Goal: Task Accomplishment & Management: Use online tool/utility

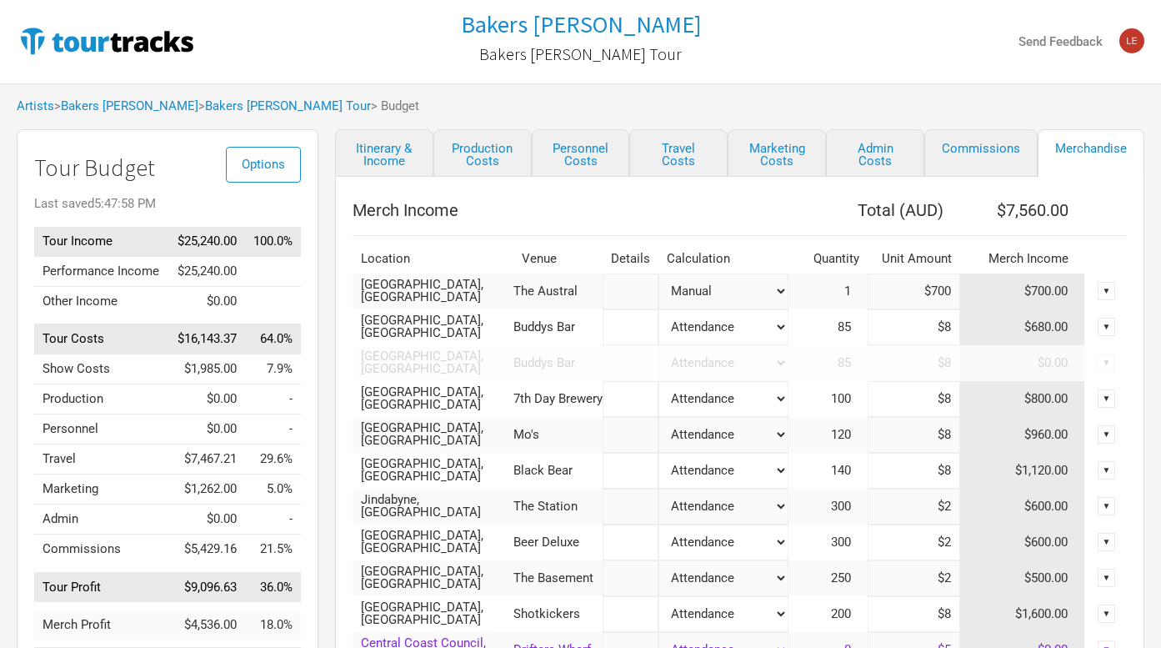
select select "Set Amount"
select select "% of Gross Merch"
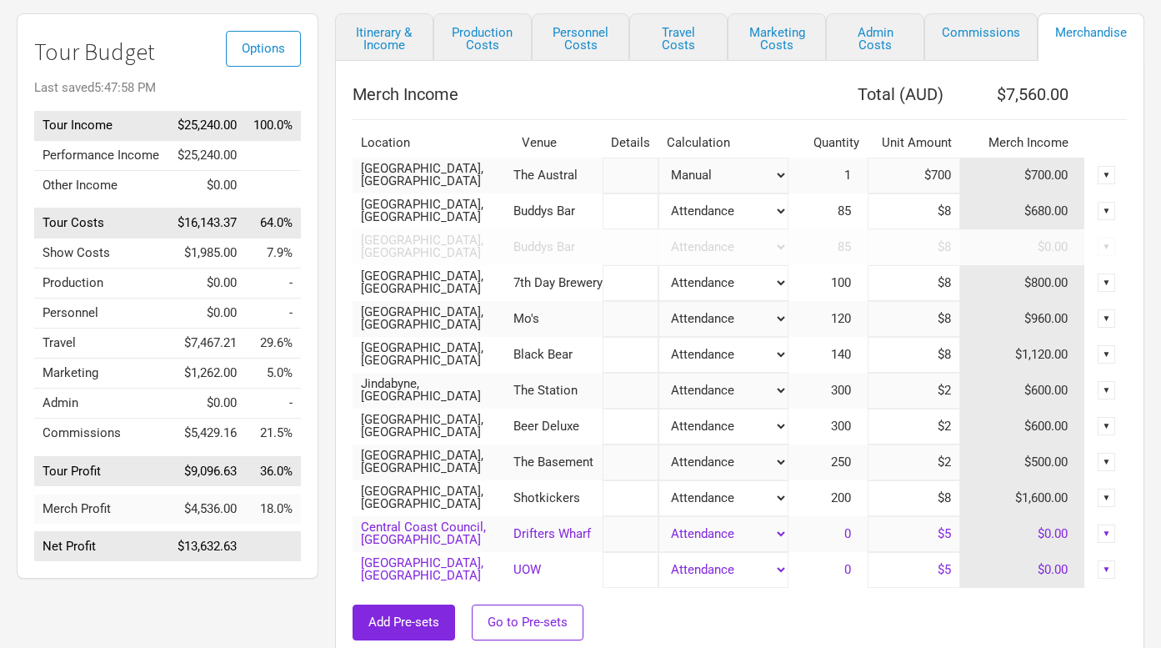
scroll to position [94, 0]
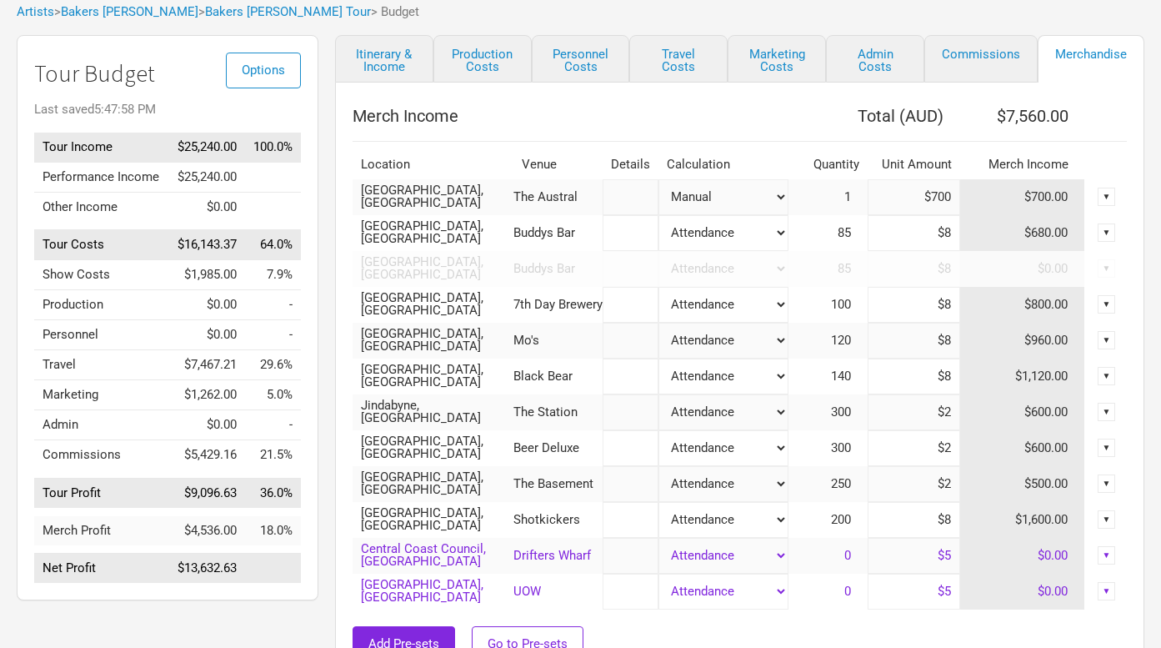
click at [930, 197] on input "$700" at bounding box center [914, 197] width 93 height 36
click at [950, 198] on input "$700" at bounding box center [914, 197] width 93 height 36
type input "$7"
type input "$6,867"
type input "$753"
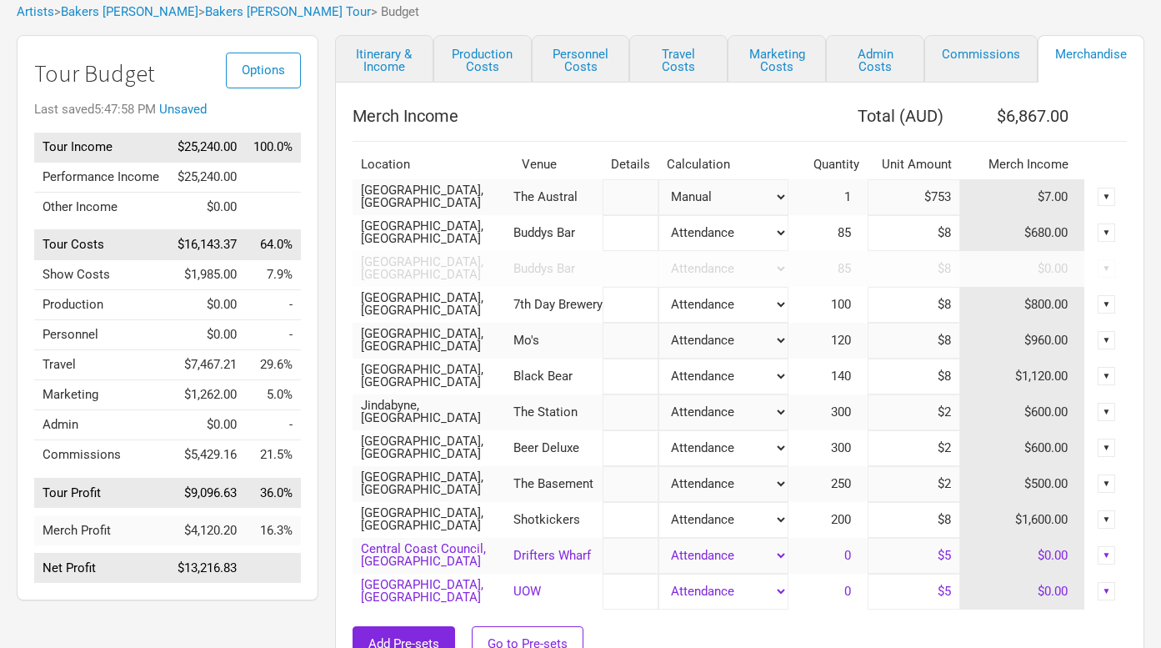
type input "$7,613"
type input "$753"
click at [798, 111] on th "Total ( AUD )" at bounding box center [875, 115] width 172 height 33
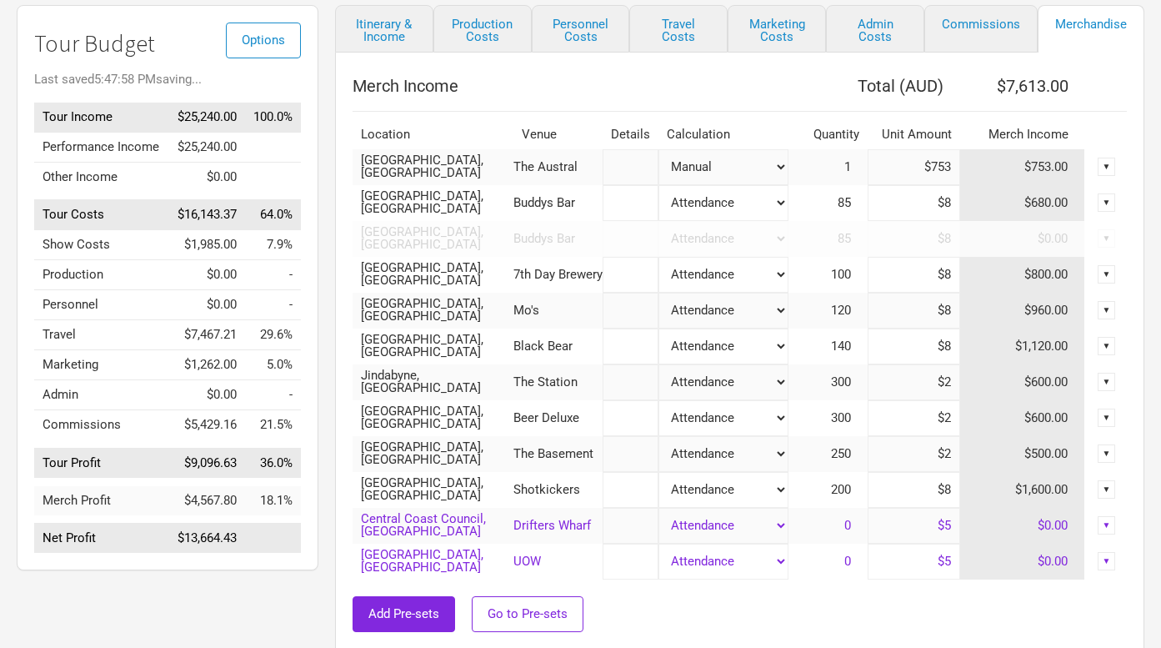
scroll to position [149, 0]
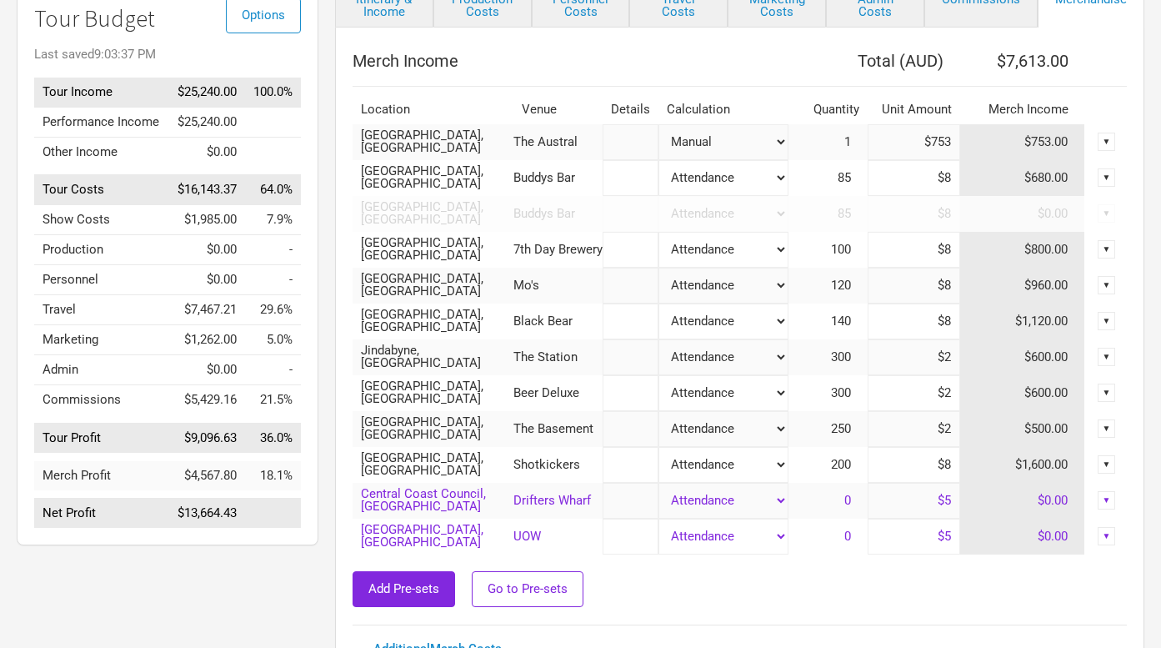
click at [950, 142] on input "$753" at bounding box center [914, 142] width 93 height 36
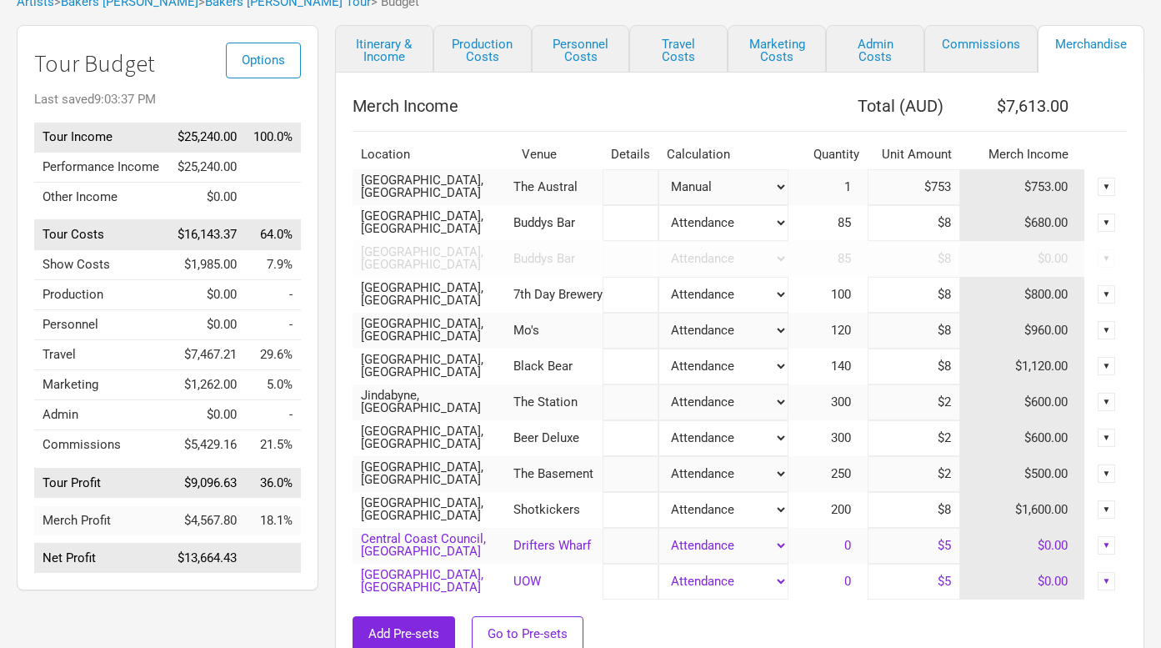
scroll to position [0, 0]
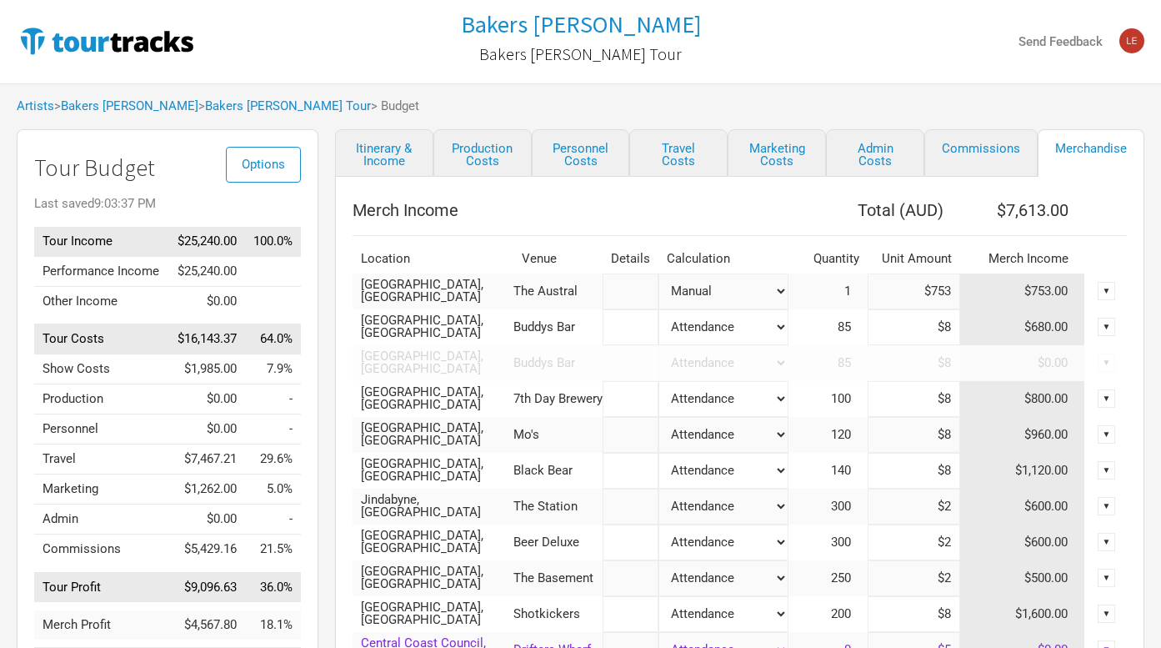
click at [935, 324] on input "$8" at bounding box center [914, 327] width 93 height 36
click at [773, 288] on select "Attendance Manual % of Performance Income" at bounding box center [723, 291] width 129 height 36
click at [692, 143] on link "Travel Costs" at bounding box center [678, 153] width 98 height 48
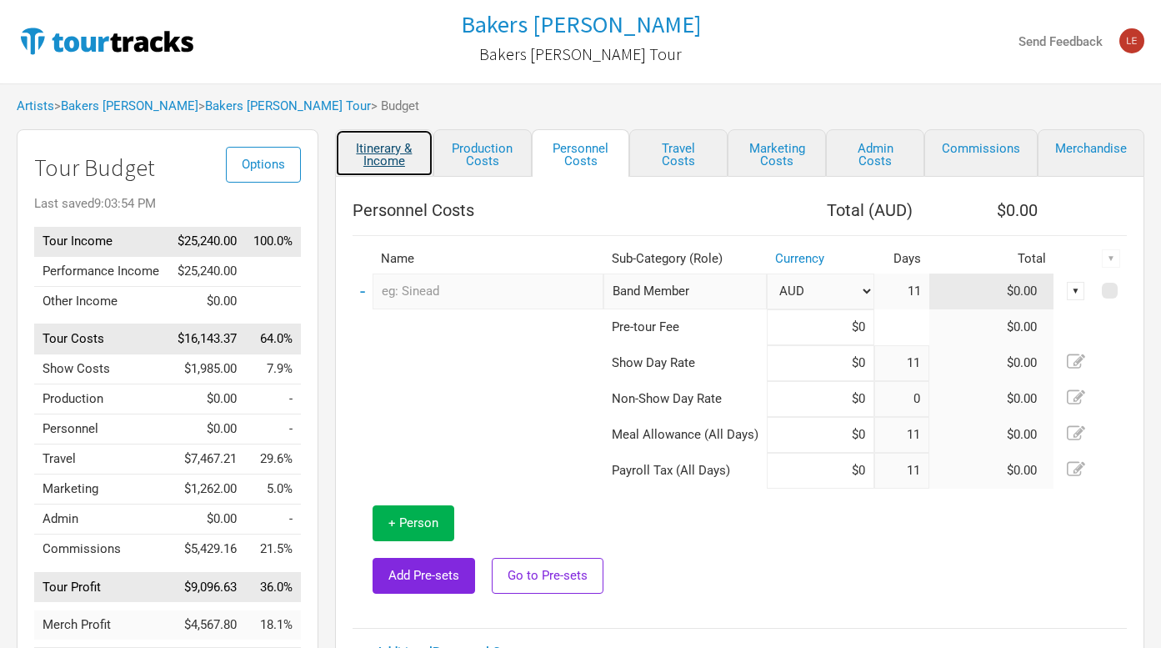
click at [385, 152] on link "Itinerary & Income" at bounding box center [384, 153] width 98 height 48
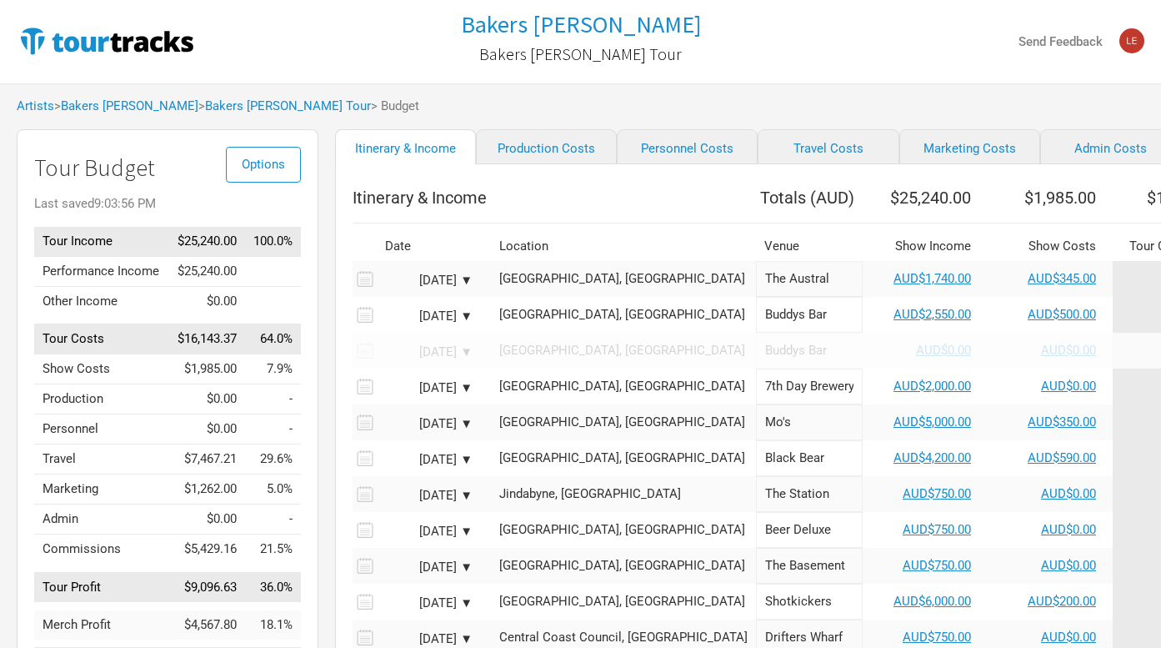
click at [889, 223] on td at bounding box center [899, 218] width 1093 height 8
click at [894, 286] on link "AUD$1,740.00" at bounding box center [933, 278] width 78 height 15
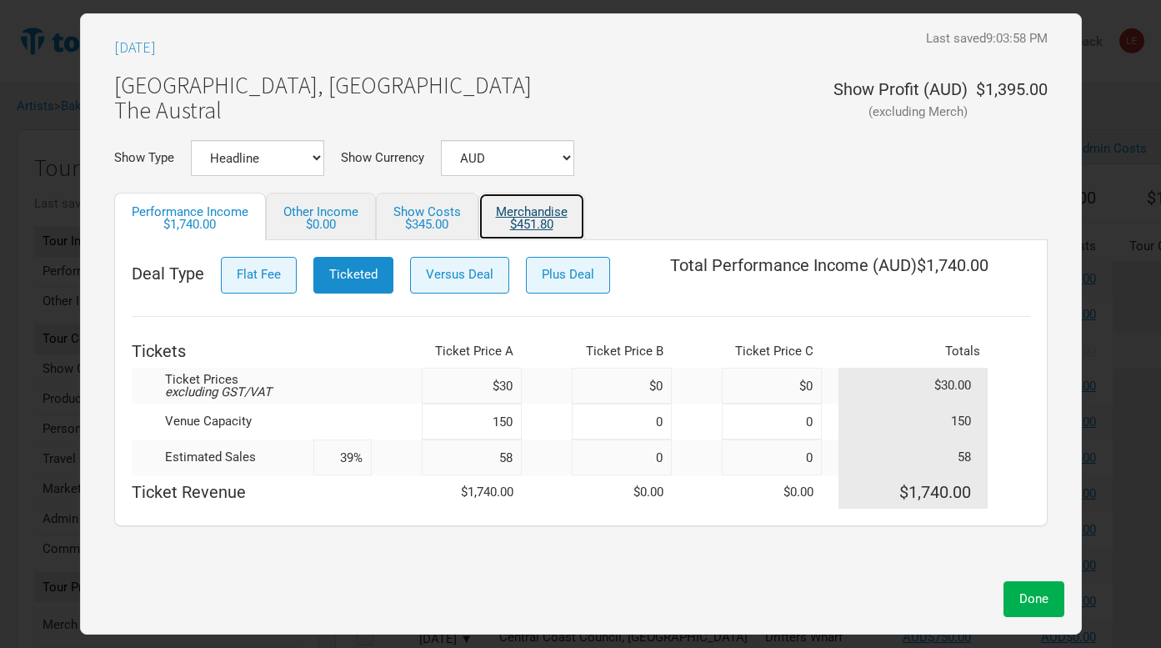
click at [546, 213] on link "Merchandise $451.80" at bounding box center [532, 217] width 107 height 48
select select "Set Amount"
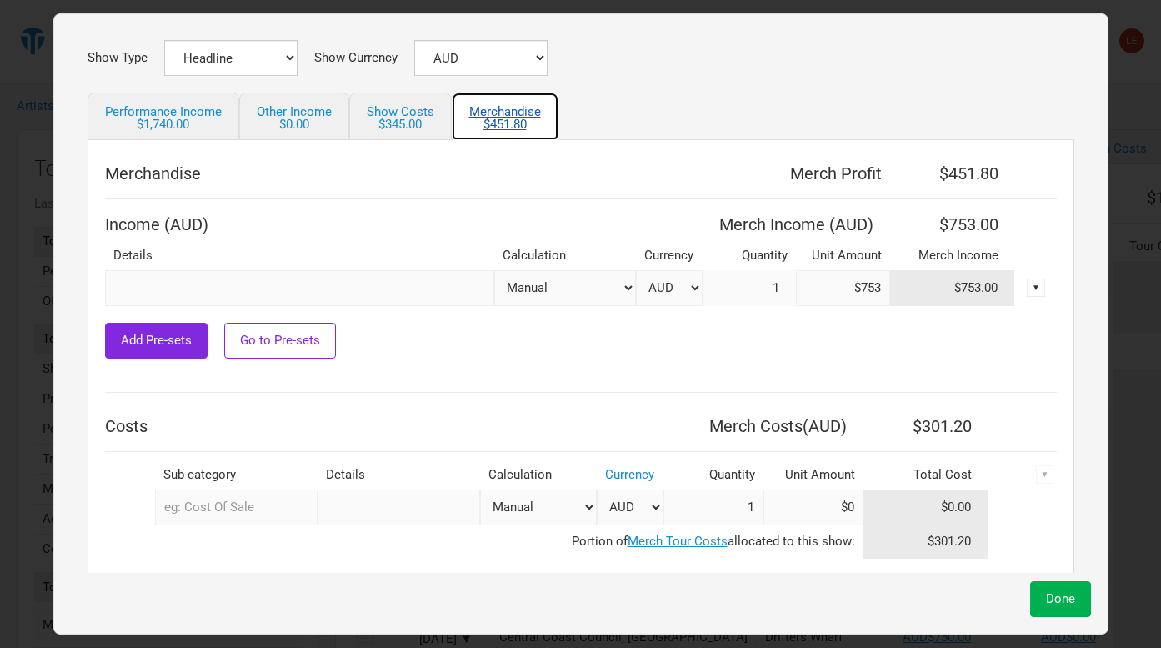
scroll to position [128, 0]
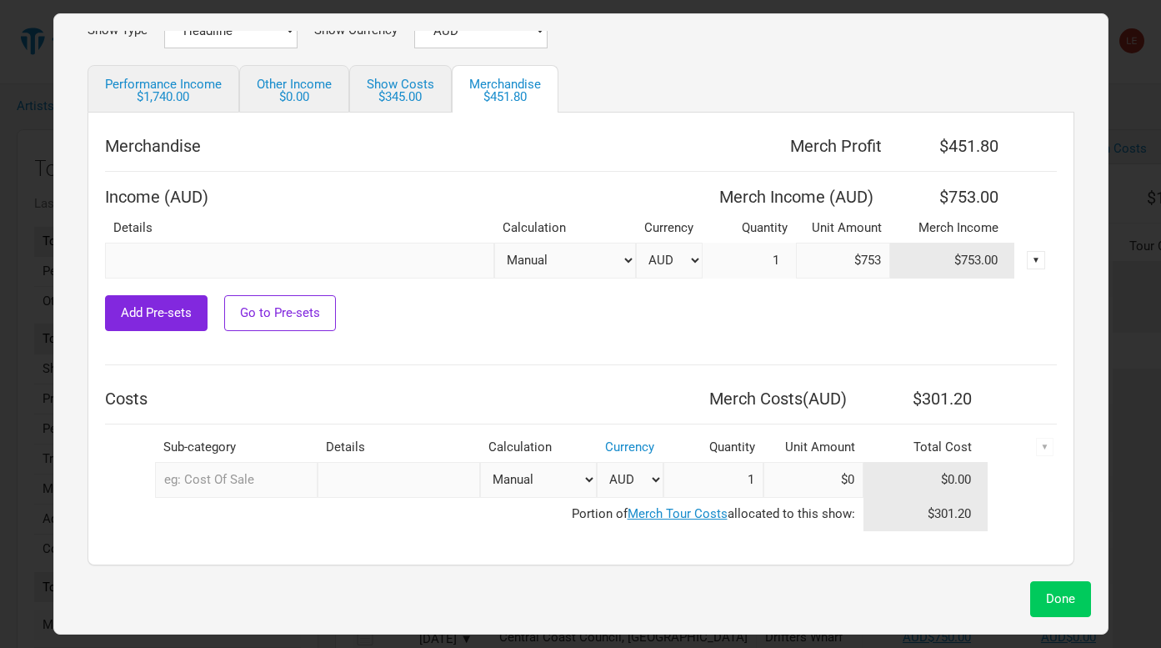
click at [1030, 590] on button "Done" at bounding box center [1060, 599] width 61 height 36
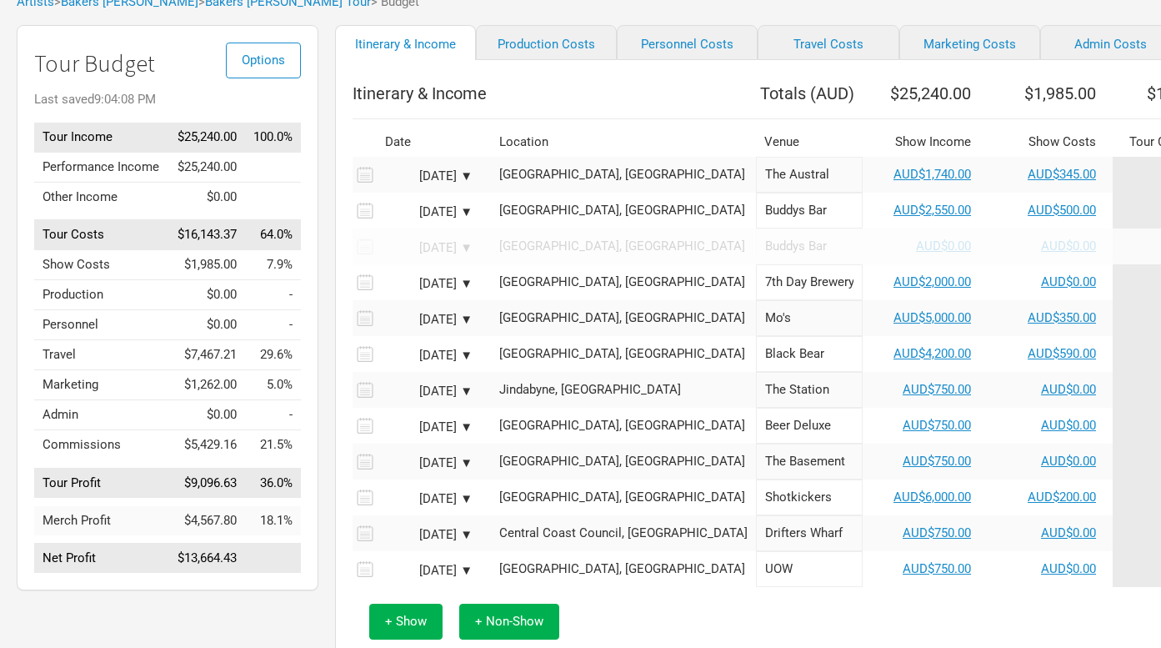
scroll to position [123, 0]
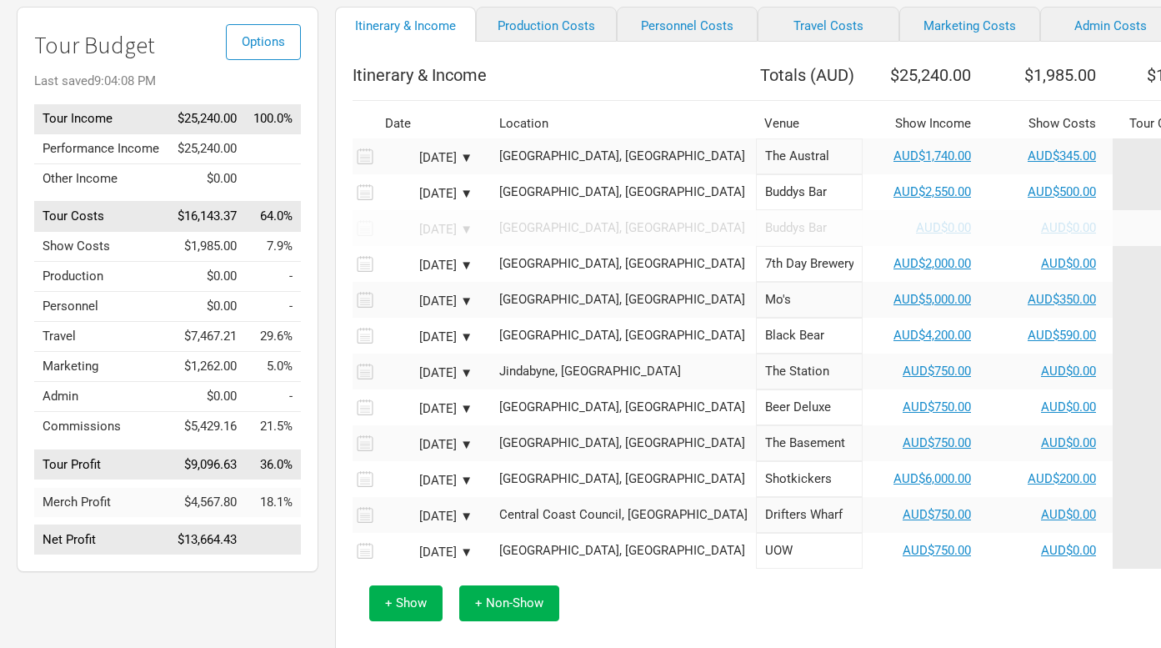
click at [237, 350] on td "$7,467.21" at bounding box center [206, 337] width 77 height 30
drag, startPoint x: 238, startPoint y: 378, endPoint x: 193, endPoint y: 378, distance: 45.0
click at [193, 378] on td "$1,262.00" at bounding box center [206, 367] width 77 height 30
click at [150, 372] on td "Marketing" at bounding box center [101, 367] width 134 height 30
drag, startPoint x: 298, startPoint y: 380, endPoint x: 159, endPoint y: 338, distance: 145.6
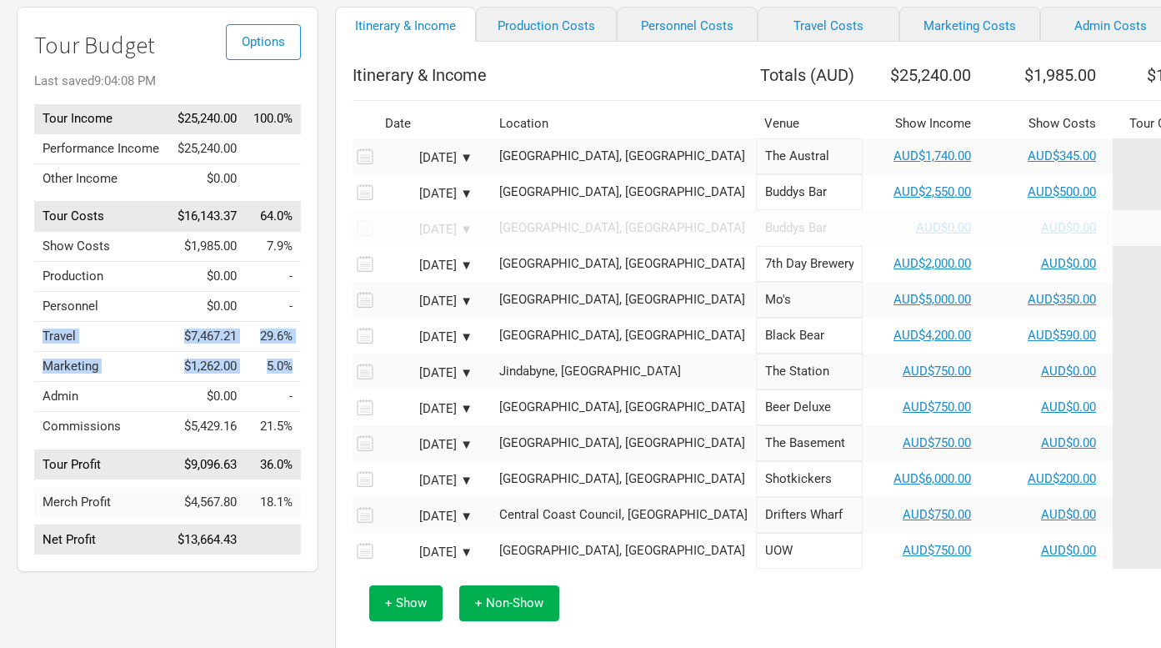
click at [159, 338] on tbody "Tour Income $25,240.00 100.0% Performance Income $25,240.00 Other Income $0.00 …" at bounding box center [167, 329] width 267 height 451
click at [159, 338] on td "Travel" at bounding box center [101, 337] width 134 height 30
drag, startPoint x: 302, startPoint y: 438, endPoint x: -7, endPoint y: 423, distance: 308.8
click at [0, 423] on html "Bakers [PERSON_NAME] [PERSON_NAME] Tour Send Feedback Artists > Bakers [PERSON_…" at bounding box center [580, 294] width 1161 height 834
click at [153, 431] on td "Commissions" at bounding box center [101, 427] width 134 height 30
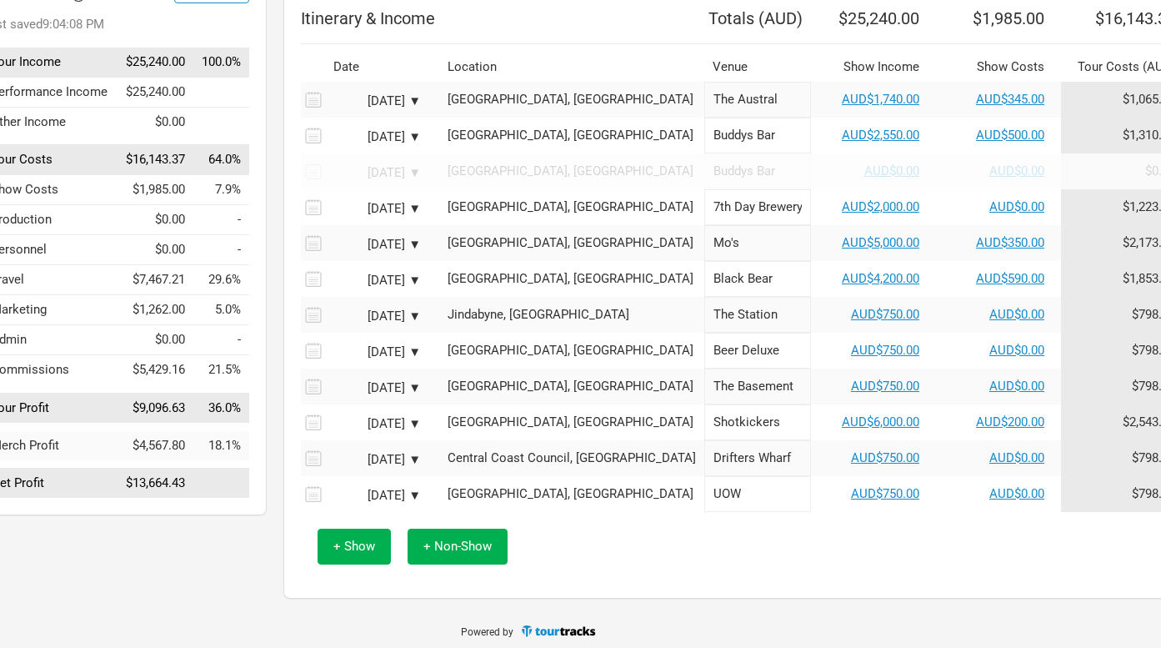
scroll to position [179, 0]
